Goal: Task Accomplishment & Management: Use online tool/utility

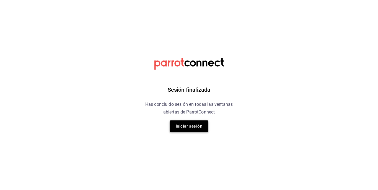
click at [194, 130] on button "Iniciar sesión" at bounding box center [189, 127] width 39 height 12
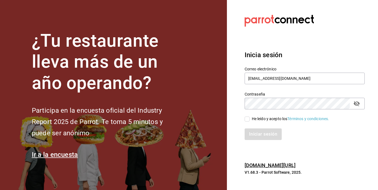
click at [246, 120] on input "He leído y acepto los Términos y condiciones." at bounding box center [247, 119] width 5 height 5
checkbox input "true"
click at [249, 128] on div "Iniciar sesión" at bounding box center [301, 131] width 127 height 18
click at [250, 131] on button "Iniciar sesión" at bounding box center [264, 135] width 38 height 12
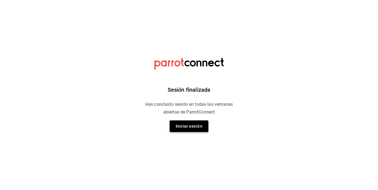
click at [195, 127] on button "Iniciar sesión" at bounding box center [189, 127] width 39 height 12
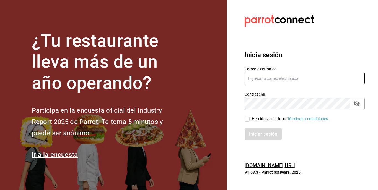
type input "[EMAIL_ADDRESS][DOMAIN_NAME]"
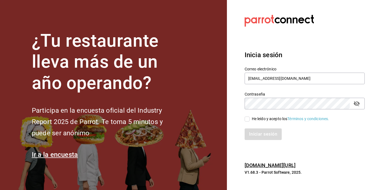
click at [246, 120] on input "He leído y acepto los Términos y condiciones." at bounding box center [247, 119] width 5 height 5
checkbox input "true"
click at [256, 133] on button "Iniciar sesión" at bounding box center [264, 135] width 38 height 12
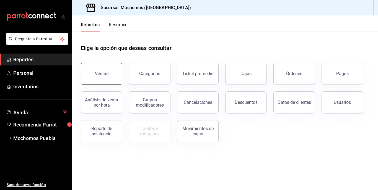
click at [111, 74] on button "Ventas" at bounding box center [102, 74] width 42 height 22
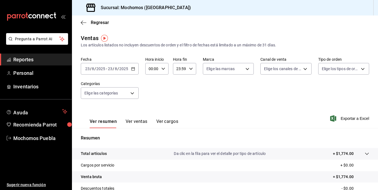
click at [135, 70] on icon "button" at bounding box center [133, 69] width 4 height 4
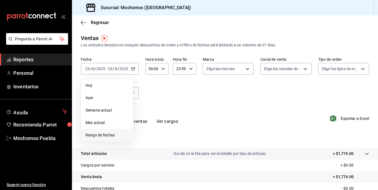
click at [98, 136] on span "Rango de fechas" at bounding box center [107, 136] width 43 height 6
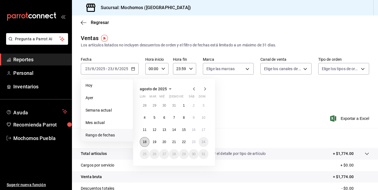
click at [145, 142] on abbr "18" at bounding box center [145, 142] width 4 height 4
click at [195, 142] on abbr "23" at bounding box center [194, 142] width 4 height 4
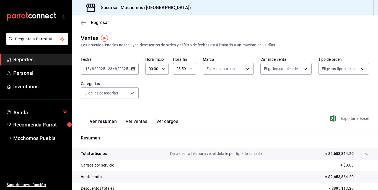
click at [338, 119] on span "Exportar a Excel" at bounding box center [350, 118] width 38 height 7
click at [330, 120] on icon "button" at bounding box center [333, 118] width 6 height 7
